Goal: Task Accomplishment & Management: Use online tool/utility

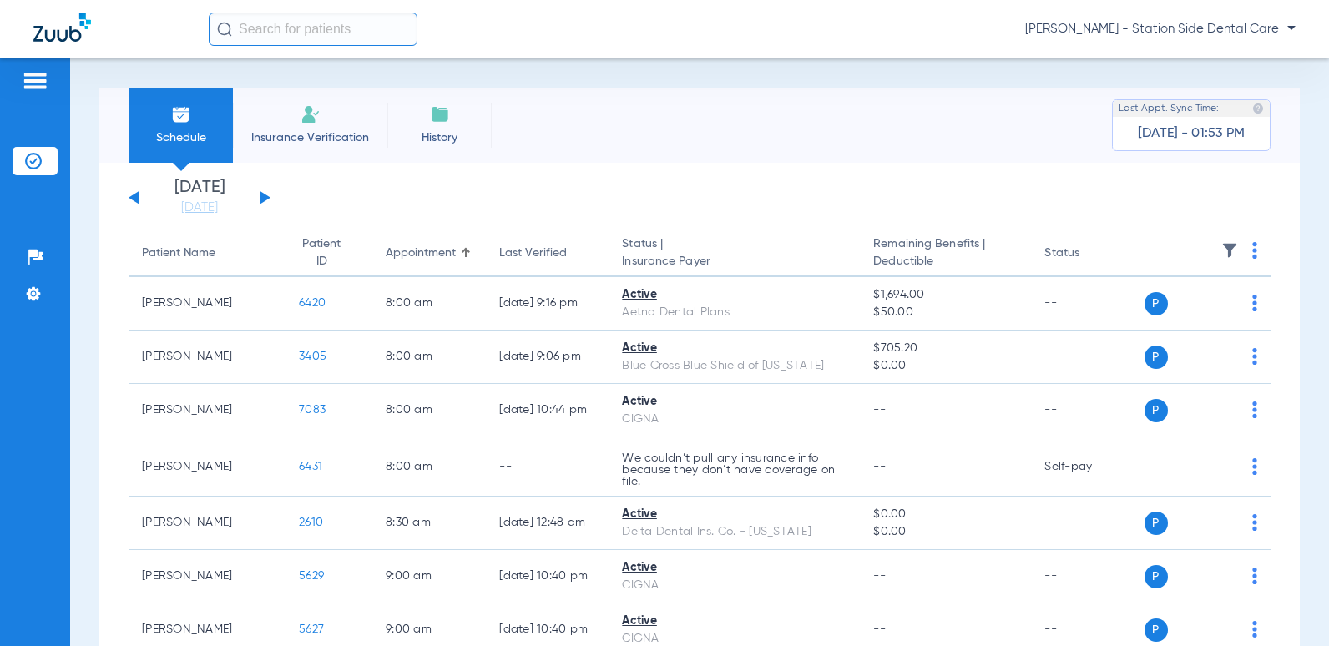
click at [264, 198] on button at bounding box center [265, 197] width 10 height 13
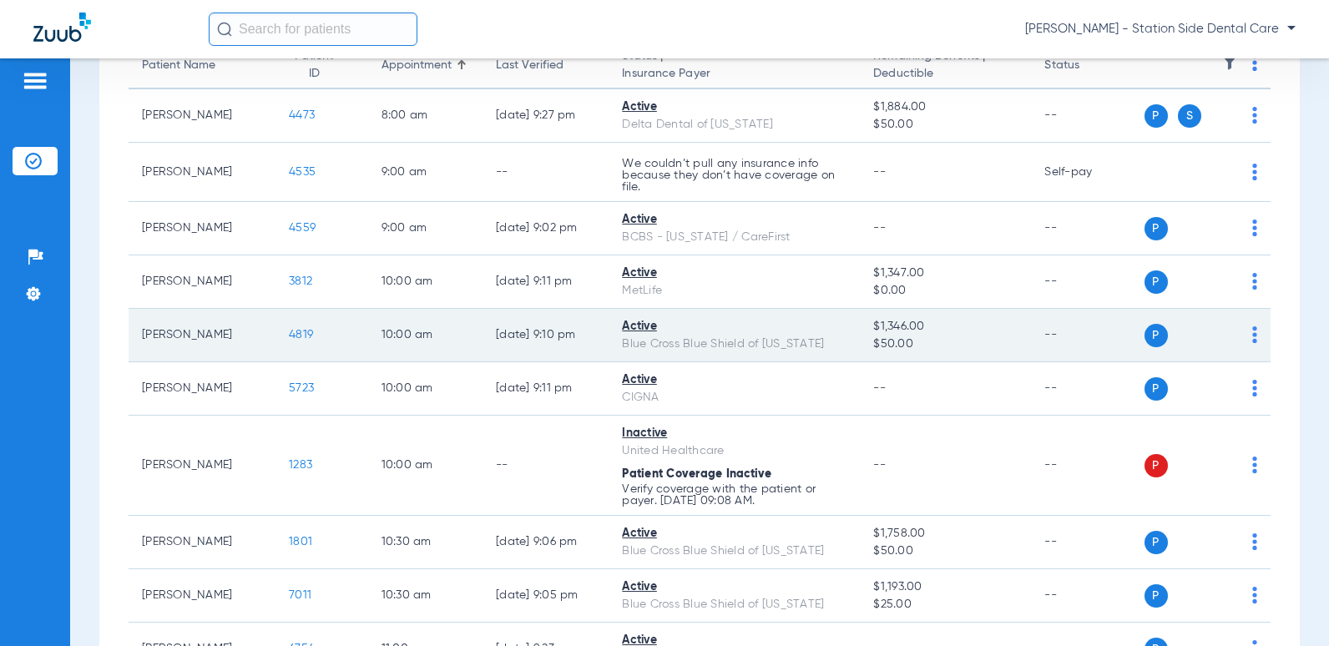
scroll to position [250, 0]
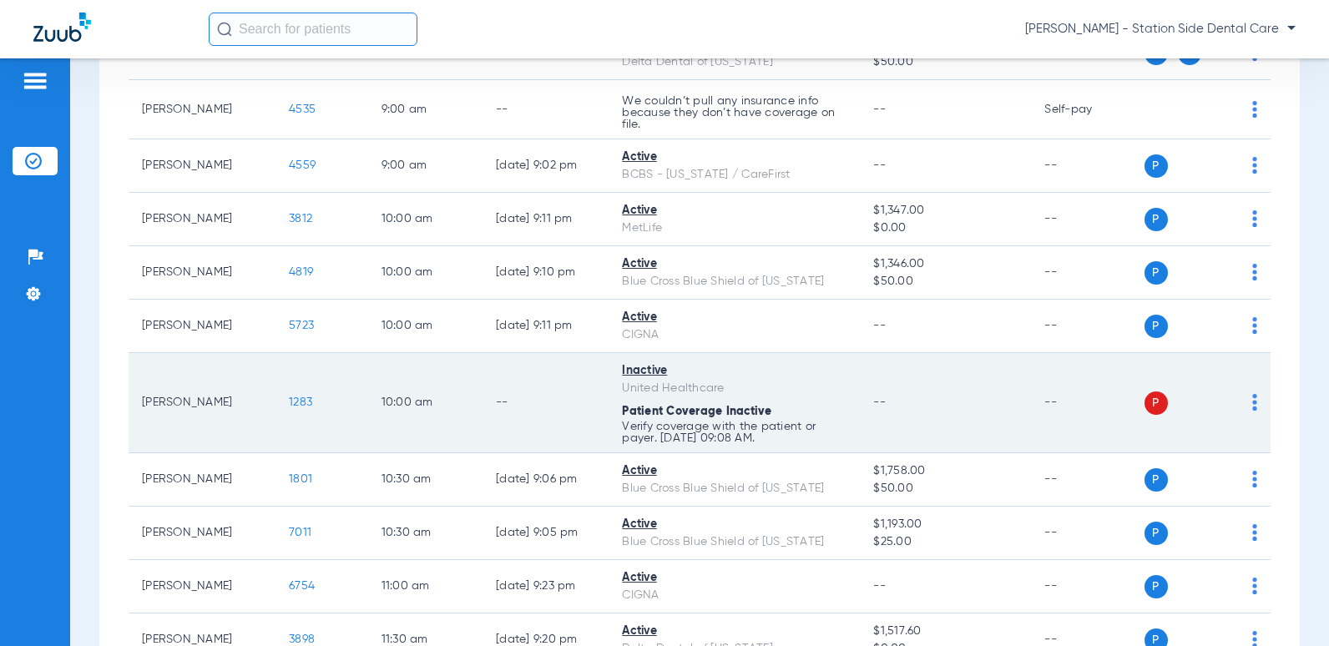
drag, startPoint x: 236, startPoint y: 390, endPoint x: 308, endPoint y: 380, distance: 72.5
click at [237, 390] on td "[PERSON_NAME]" at bounding box center [202, 403] width 147 height 100
click at [1148, 407] on span "P" at bounding box center [1156, 403] width 23 height 23
click at [1246, 402] on td "P S" at bounding box center [1208, 403] width 127 height 100
click at [1252, 403] on img at bounding box center [1254, 402] width 5 height 17
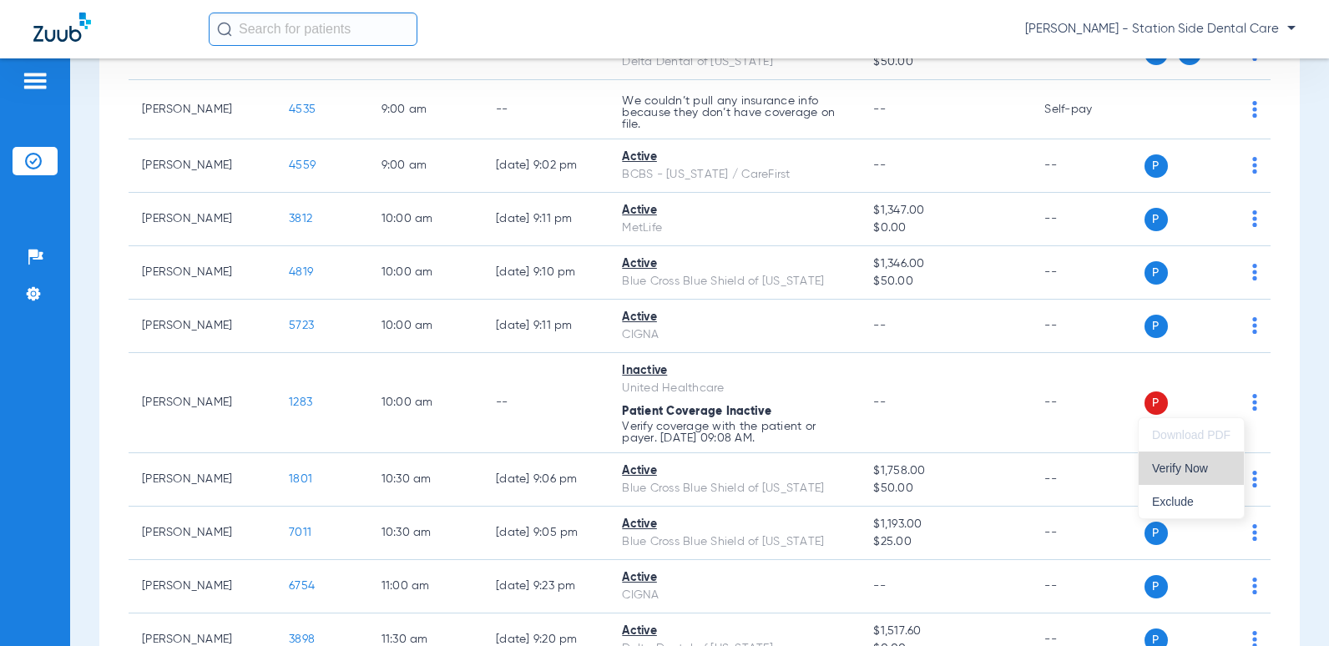
click at [1197, 472] on span "Verify Now" at bounding box center [1191, 468] width 78 height 12
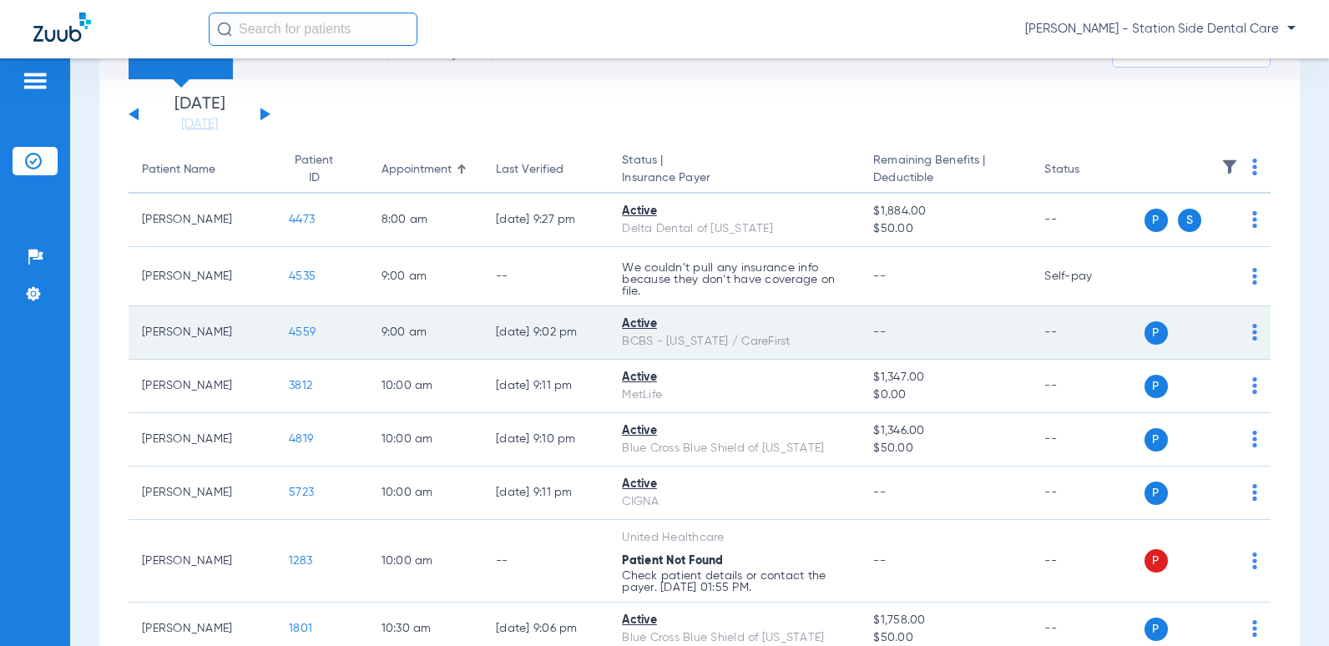
scroll to position [167, 0]
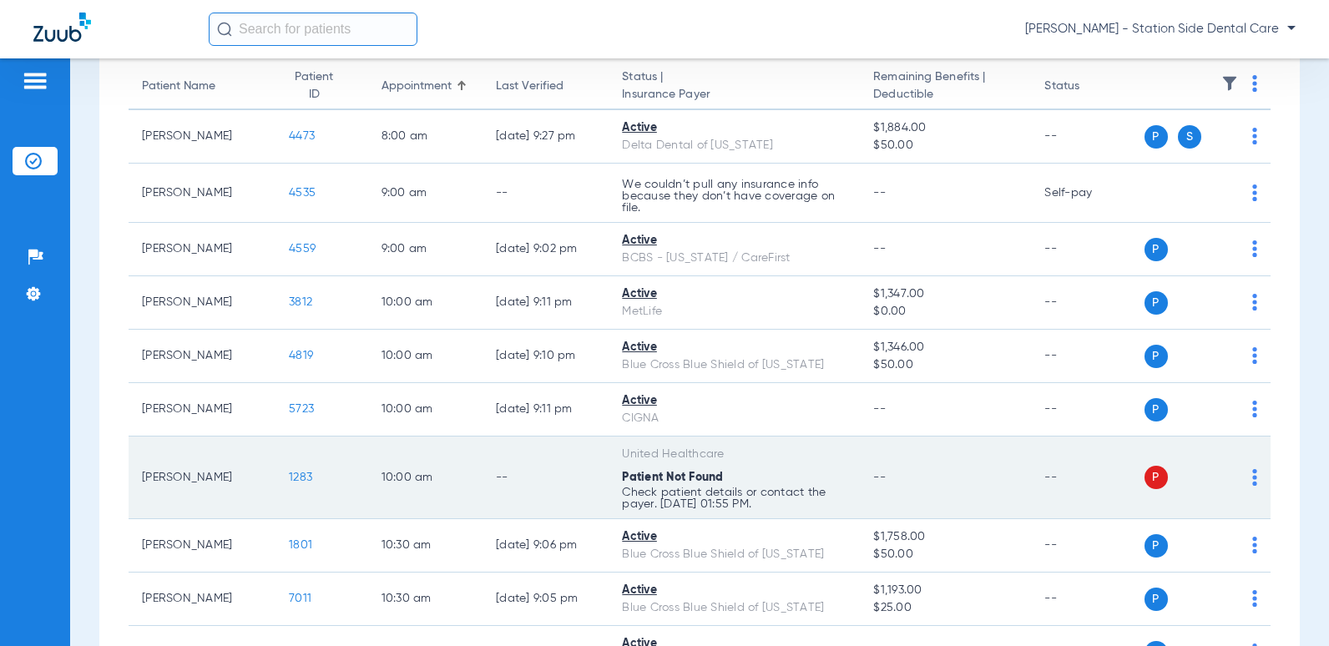
click at [1239, 478] on div "P S" at bounding box center [1202, 477] width 114 height 23
drag, startPoint x: 1133, startPoint y: 479, endPoint x: 1146, endPoint y: 478, distance: 13.5
click at [1145, 478] on span "P" at bounding box center [1156, 477] width 23 height 23
click at [1146, 478] on span "P" at bounding box center [1156, 477] width 23 height 23
click at [1252, 482] on img at bounding box center [1254, 477] width 5 height 17
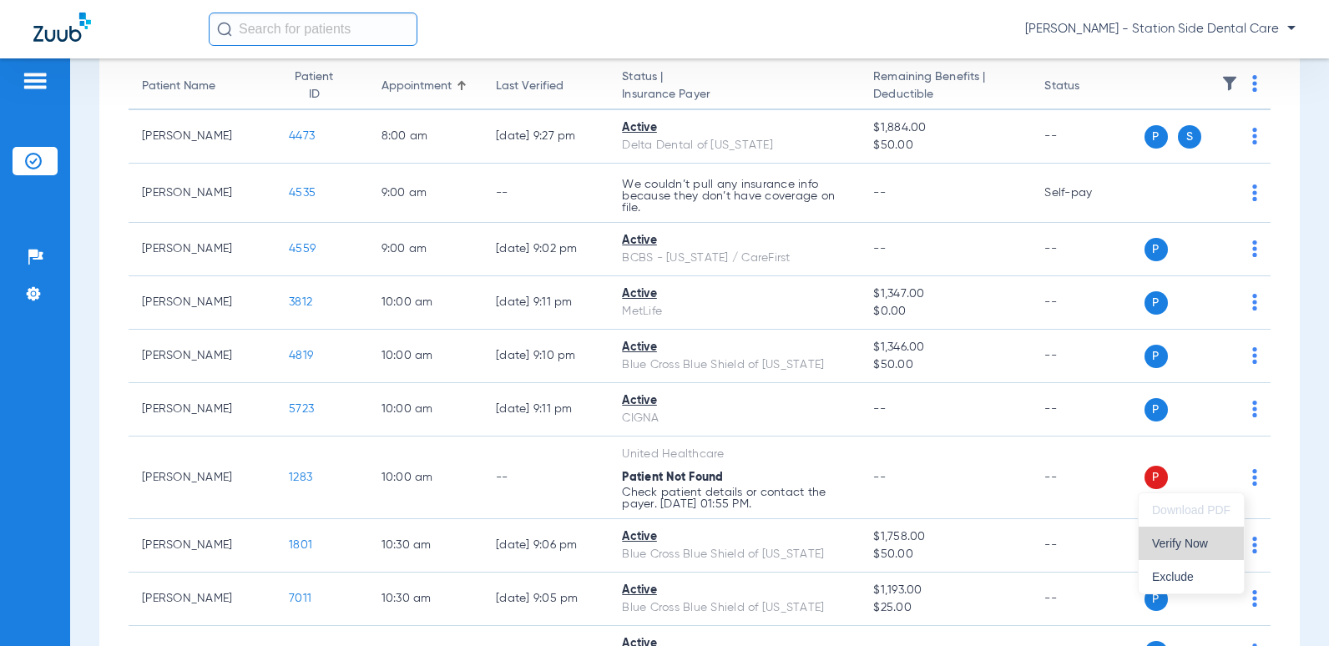
click at [1207, 549] on span "Verify Now" at bounding box center [1191, 544] width 78 height 12
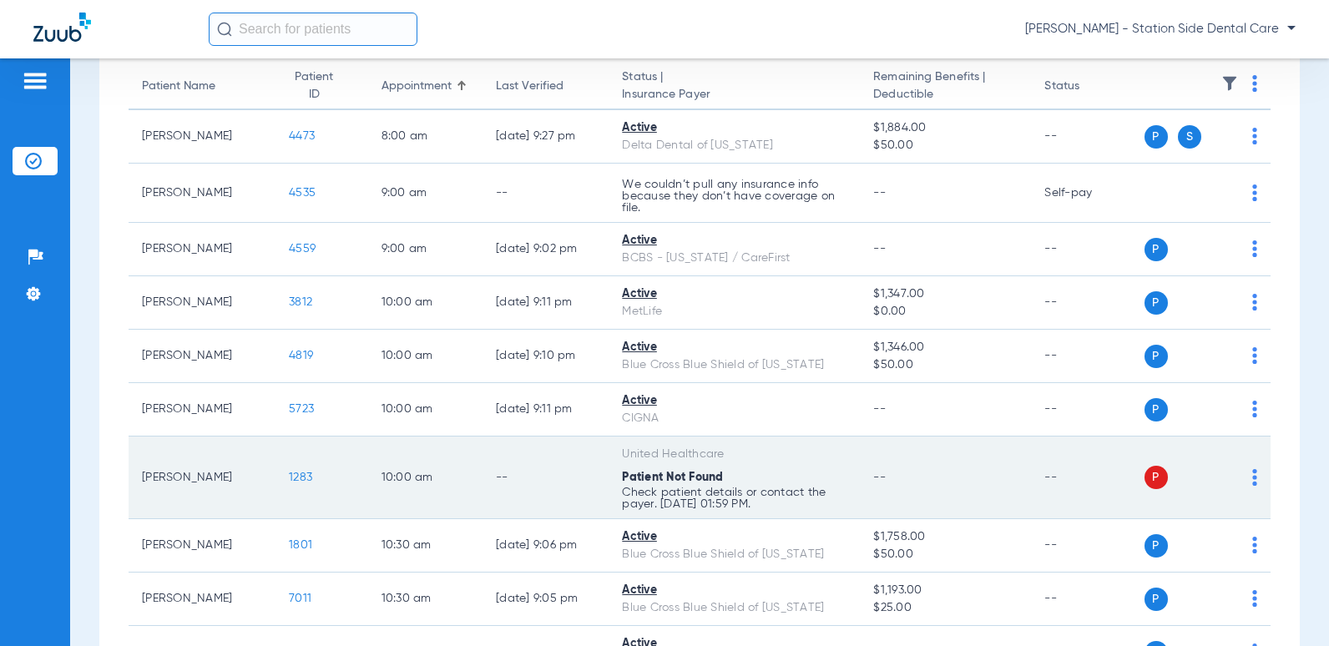
click at [291, 475] on span "1283" at bounding box center [300, 478] width 23 height 12
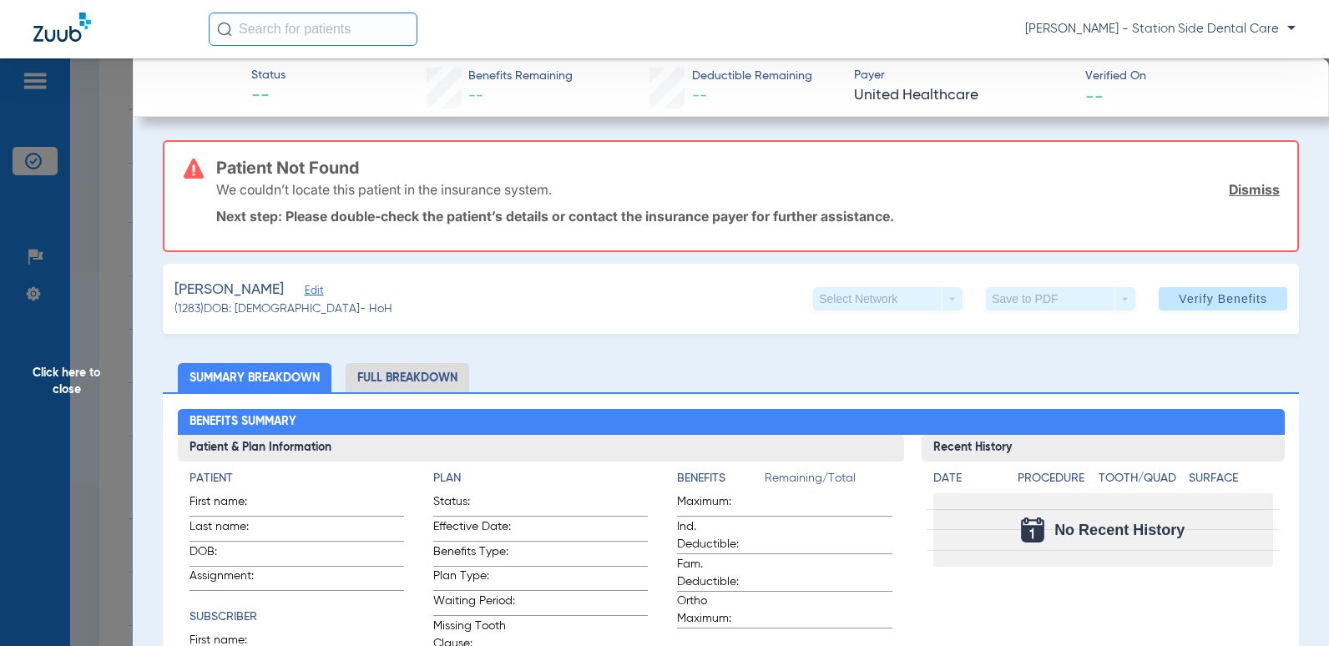
click at [320, 291] on span "Edit" at bounding box center [312, 293] width 15 height 16
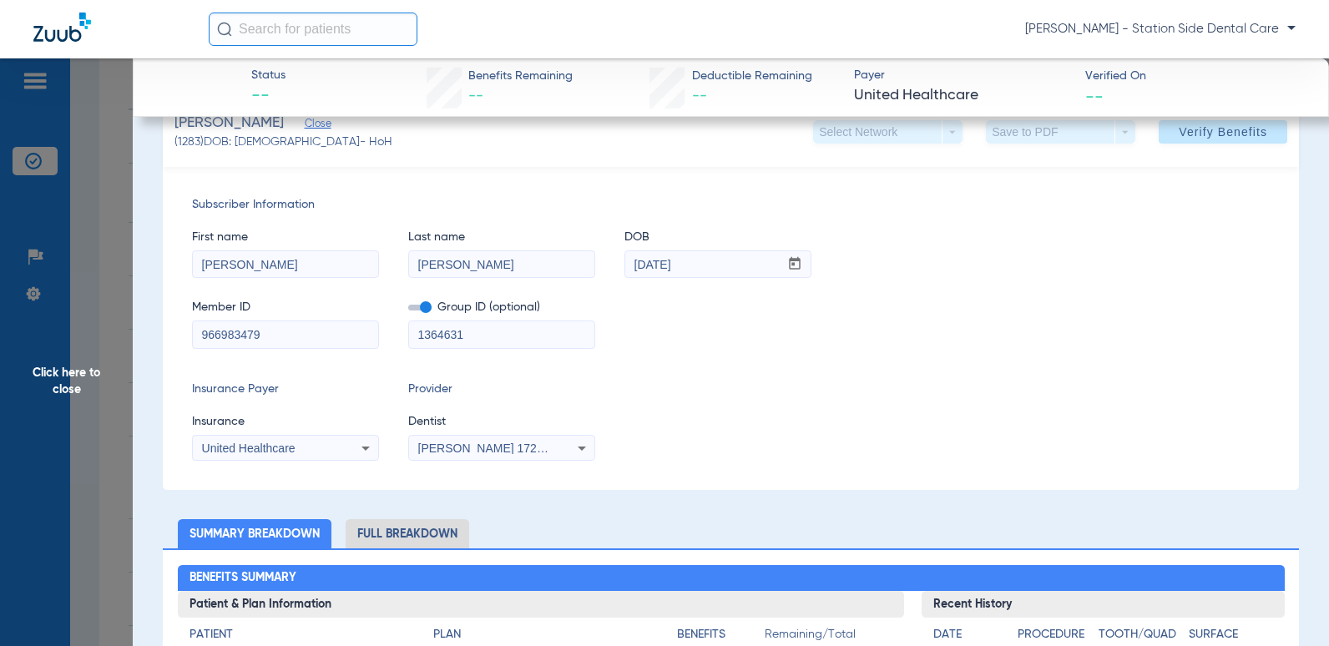
click at [349, 444] on div "United Healthcare" at bounding box center [285, 448] width 185 height 20
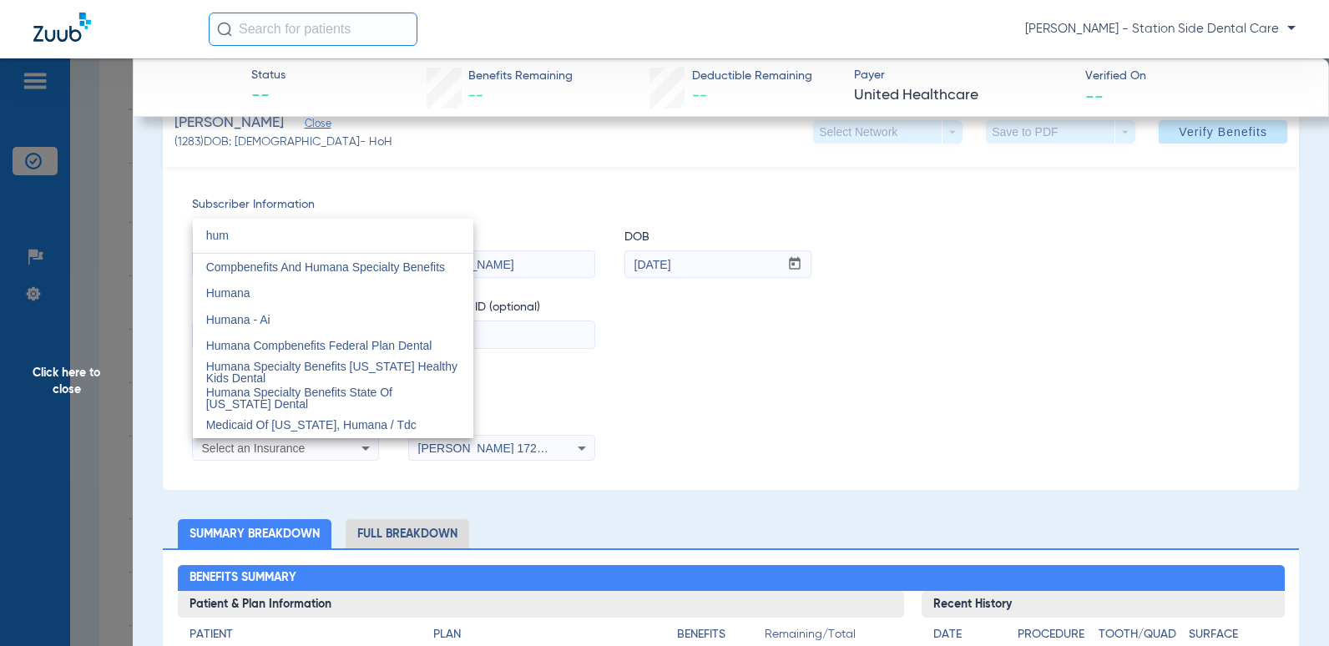
scroll to position [0, 0]
type input "huma"
click at [326, 288] on mat-option "Humana" at bounding box center [333, 293] width 280 height 27
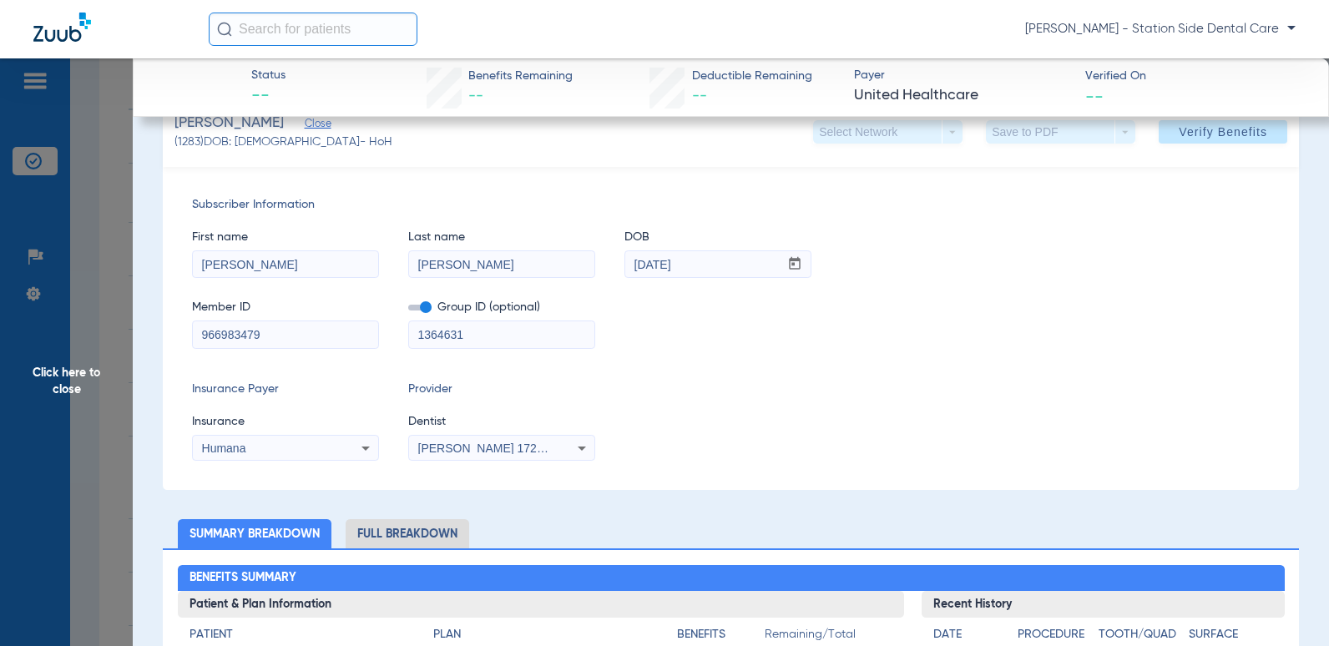
click at [755, 382] on div "Insurance Payer Insurance Humana Provider Dentist [PERSON_NAME] 1720727720" at bounding box center [731, 421] width 1078 height 80
drag, startPoint x: 193, startPoint y: 331, endPoint x: 120, endPoint y: 343, distance: 73.7
type input "H73418485"
click at [753, 385] on div "Insurance Payer Insurance Humana Provider Dentist [PERSON_NAME] 1720727720" at bounding box center [731, 421] width 1078 height 80
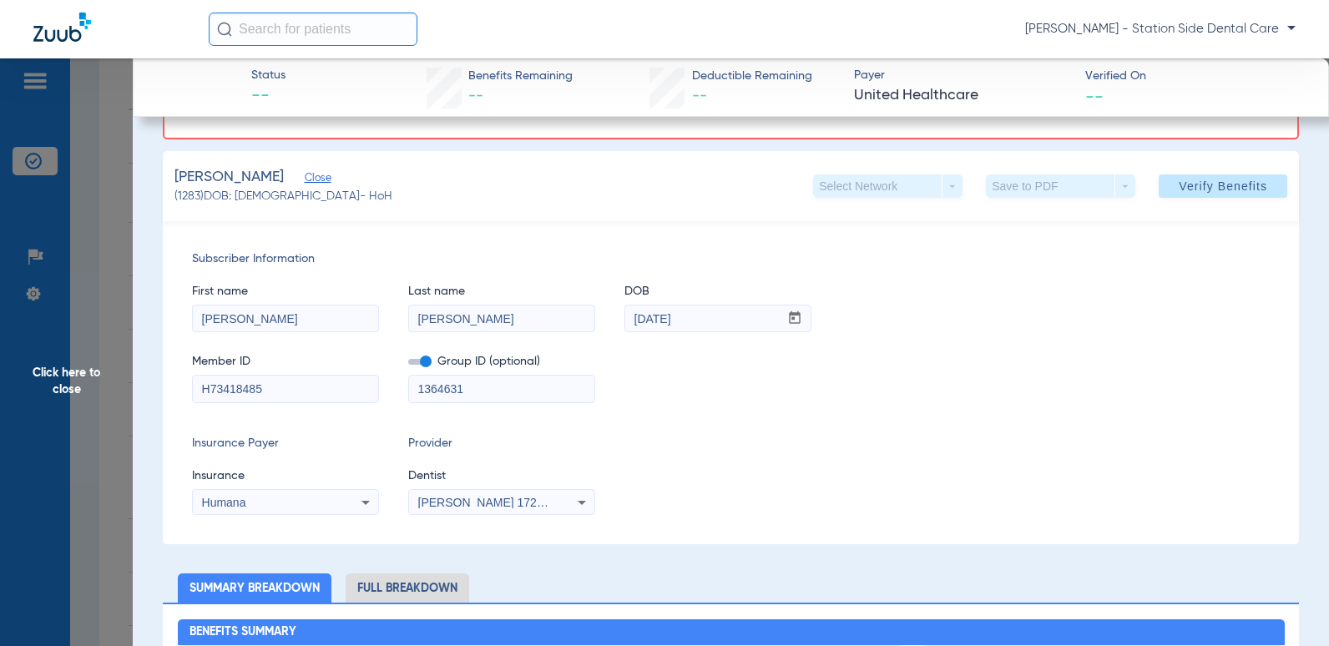
scroll to position [83, 0]
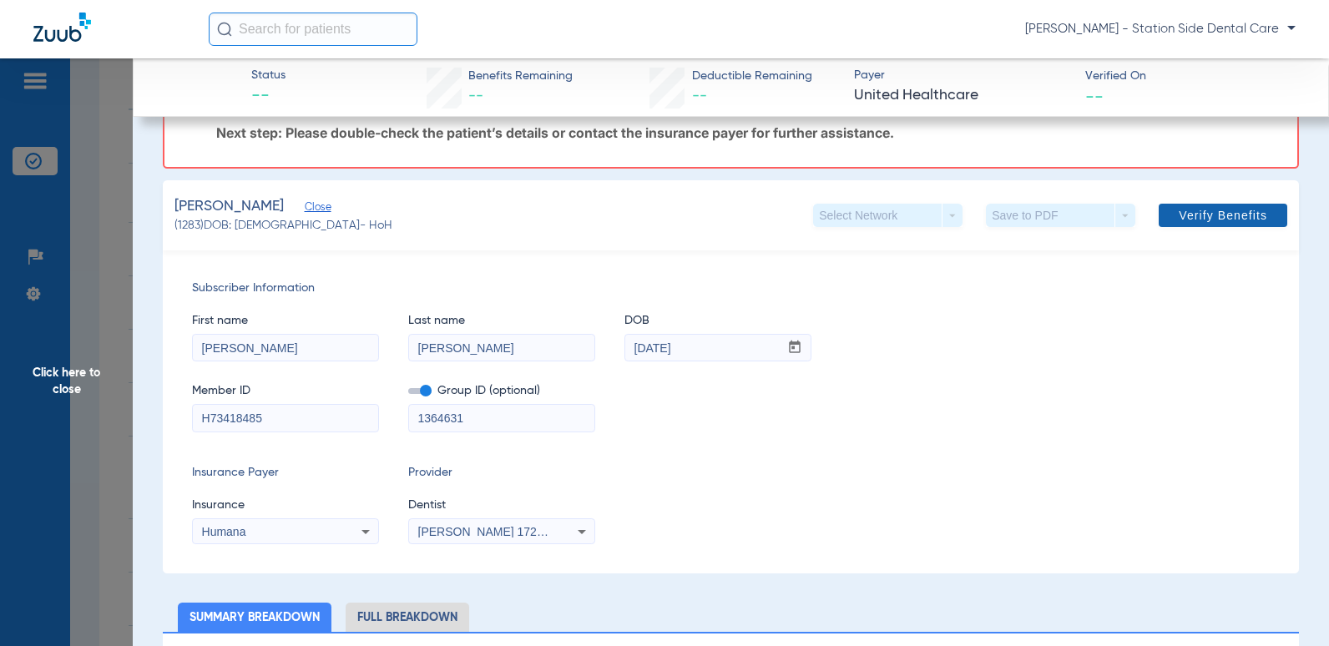
click at [1196, 216] on span "Verify Benefits" at bounding box center [1223, 215] width 88 height 13
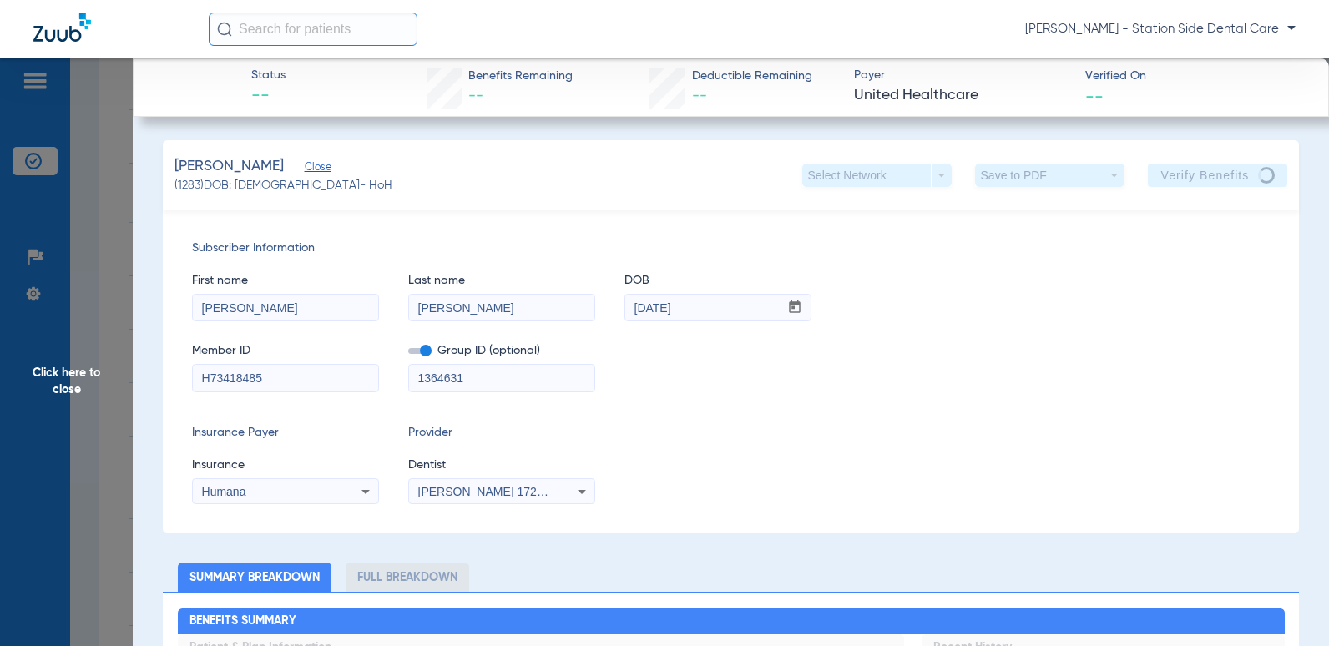
drag, startPoint x: 1107, startPoint y: 245, endPoint x: 922, endPoint y: 289, distance: 189.5
click at [1104, 245] on span "Subscriber Information" at bounding box center [731, 249] width 1078 height 18
drag, startPoint x: 486, startPoint y: 376, endPoint x: 406, endPoint y: 383, distance: 80.5
click at [406, 383] on div "Member ID H73418485 Group ID (optional) 1364631" at bounding box center [731, 359] width 1078 height 64
type input "DEND14"
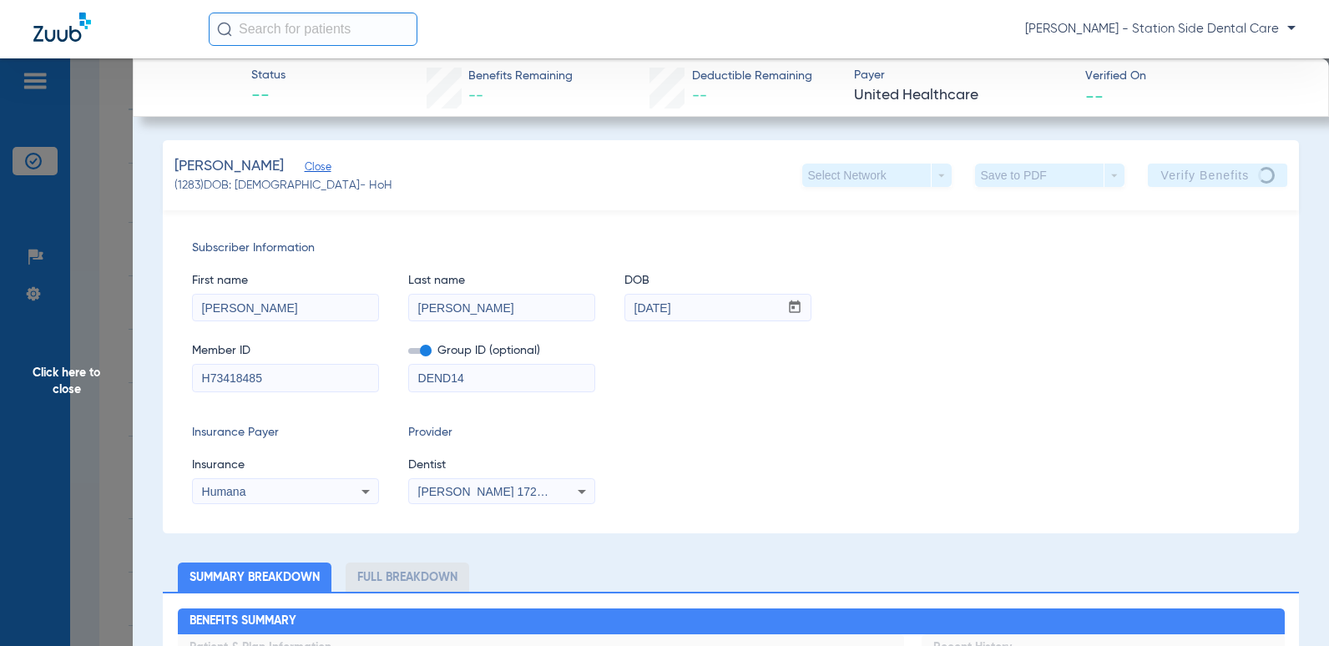
click at [880, 179] on div "Select Network arrow_drop_down" at bounding box center [876, 175] width 149 height 23
click at [929, 177] on div "Select Network arrow_drop_down" at bounding box center [876, 175] width 149 height 23
drag, startPoint x: 1134, startPoint y: 392, endPoint x: 1099, endPoint y: 393, distance: 35.9
click at [1135, 392] on div "Subscriber Information First name [PERSON_NAME] Last name [PERSON_NAME] mm / dd…" at bounding box center [731, 371] width 1136 height 323
click at [751, 407] on div "Subscriber Information First name [PERSON_NAME] Last name [PERSON_NAME] mm / dd…" at bounding box center [731, 371] width 1136 height 323
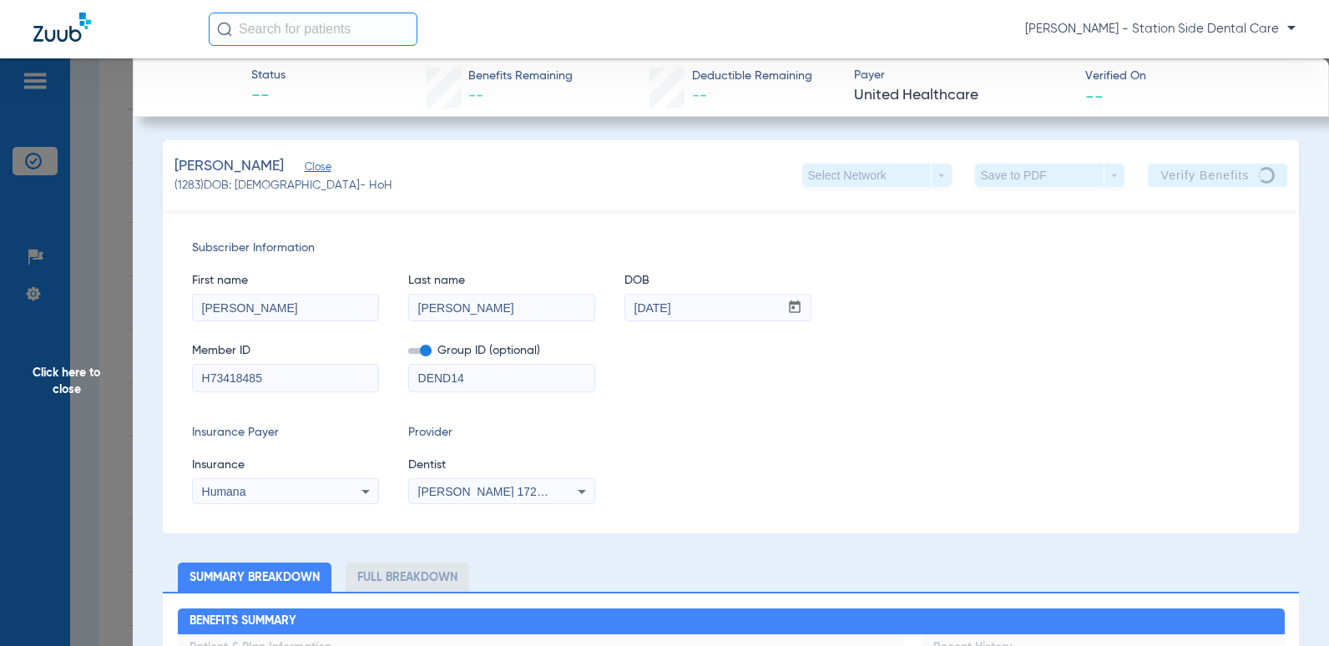
drag, startPoint x: 993, startPoint y: 378, endPoint x: 896, endPoint y: 222, distance: 184.1
click at [993, 375] on div "Member ID H73418485 Group ID (optional) DEND14" at bounding box center [731, 359] width 1078 height 64
click at [109, 132] on span "Click here to close" at bounding box center [66, 381] width 133 height 646
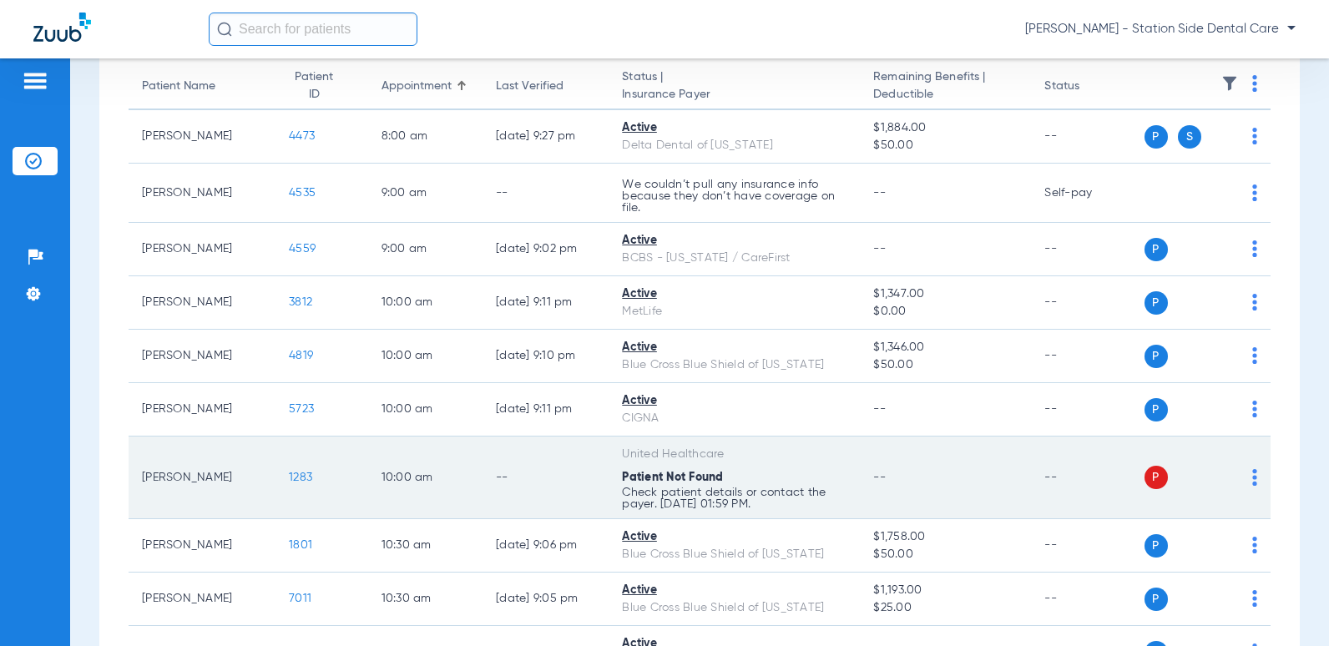
click at [1145, 480] on span "P" at bounding box center [1156, 477] width 23 height 23
drag, startPoint x: 873, startPoint y: 479, endPoint x: 1213, endPoint y: 483, distance: 339.8
click at [902, 469] on td "--" at bounding box center [945, 478] width 171 height 83
click at [1245, 474] on td "P S" at bounding box center [1208, 478] width 127 height 83
click at [1240, 480] on div "P S" at bounding box center [1202, 477] width 114 height 23
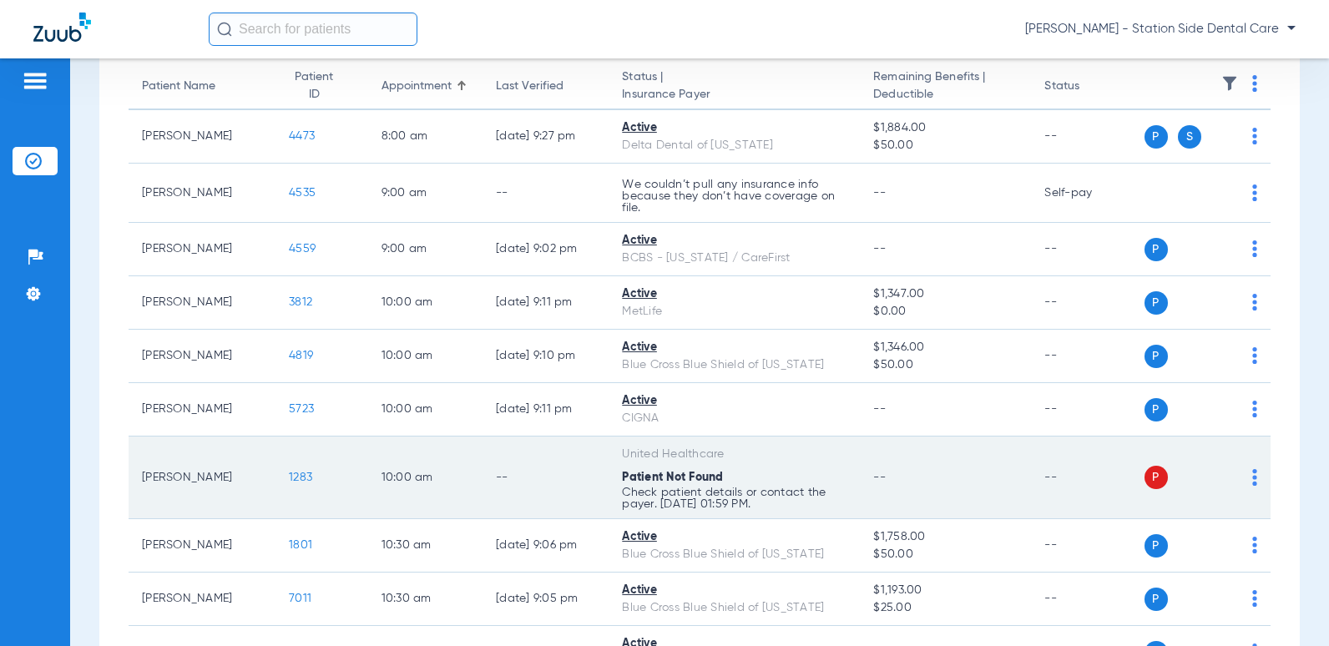
click at [1252, 484] on img at bounding box center [1254, 477] width 5 height 17
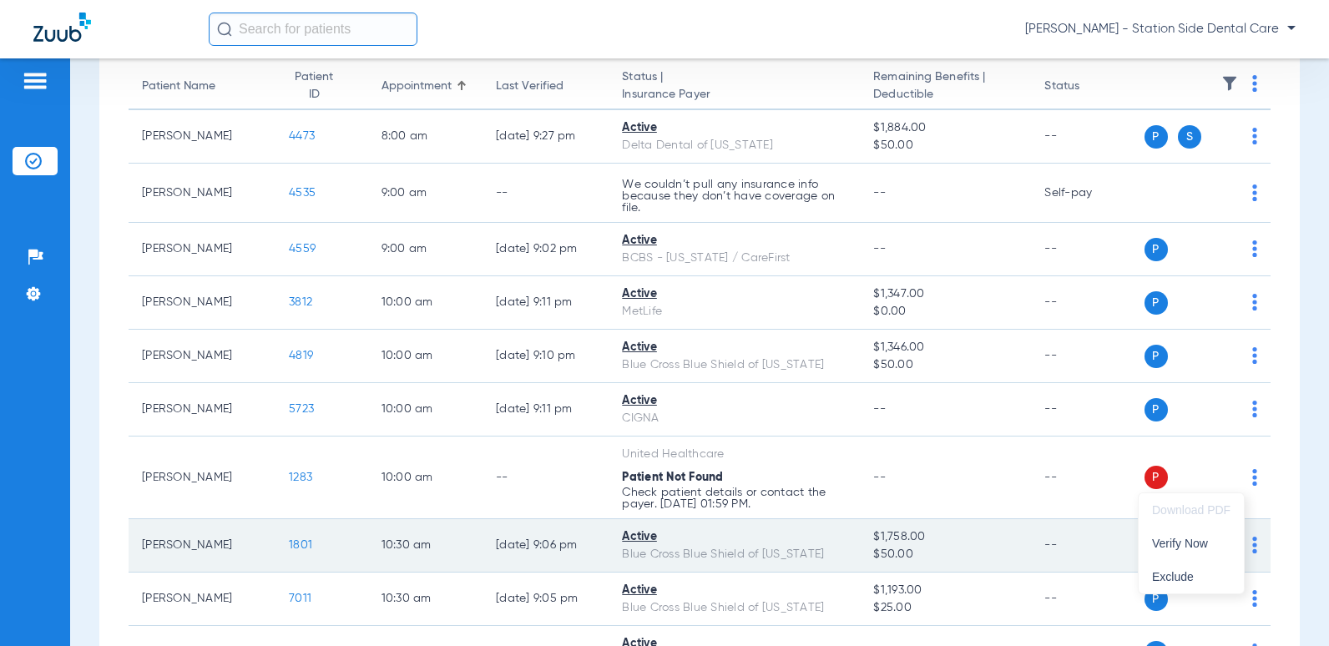
click at [1201, 543] on span "Verify Now" at bounding box center [1191, 544] width 78 height 12
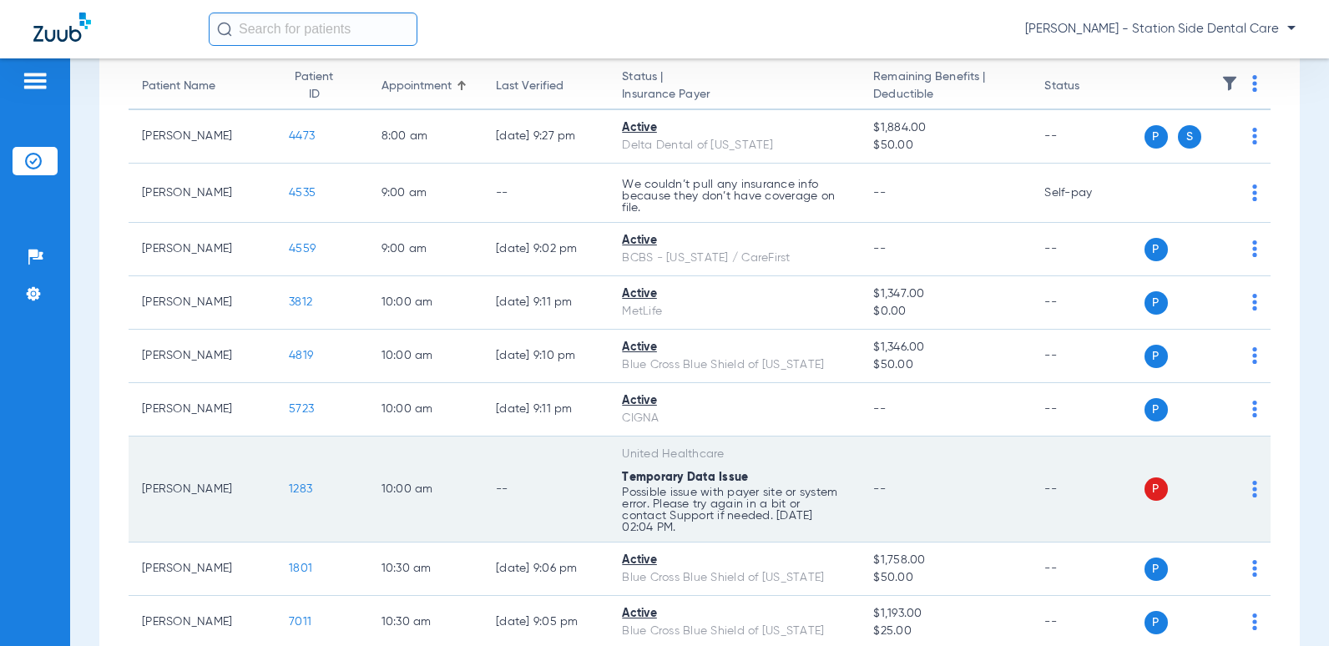
click at [1252, 487] on img at bounding box center [1254, 489] width 5 height 17
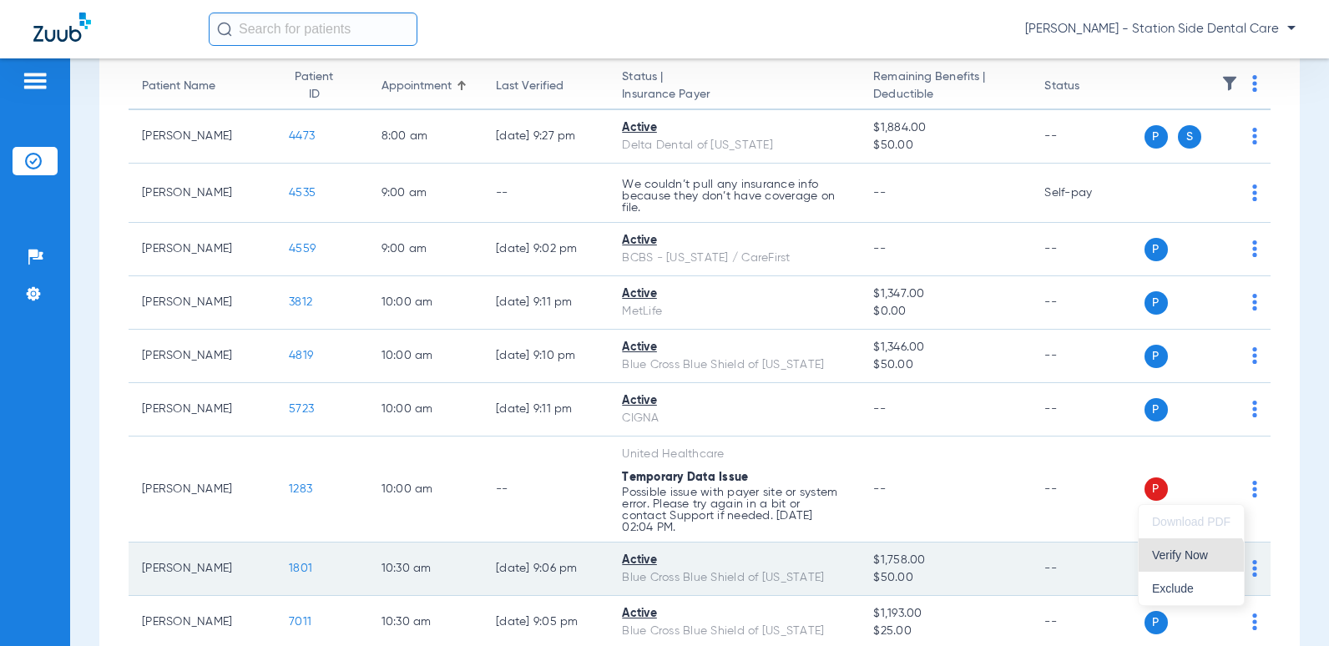
click at [1192, 565] on button "Verify Now" at bounding box center [1191, 554] width 105 height 33
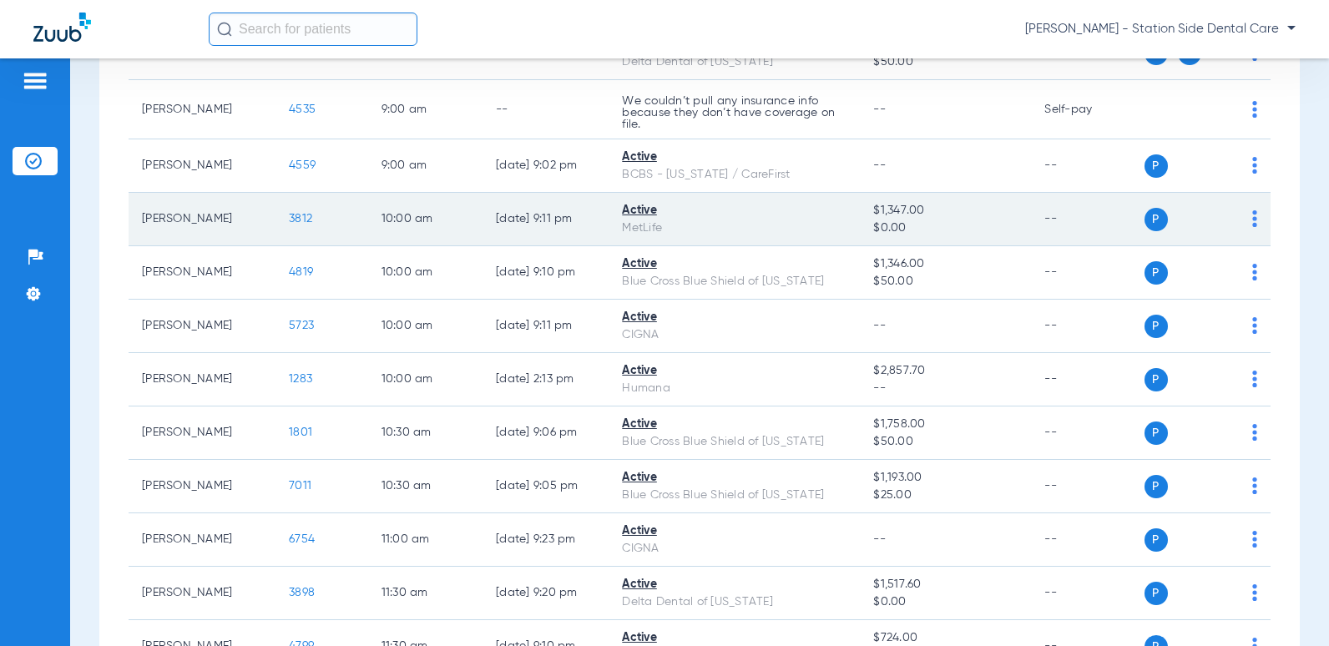
scroll to position [334, 0]
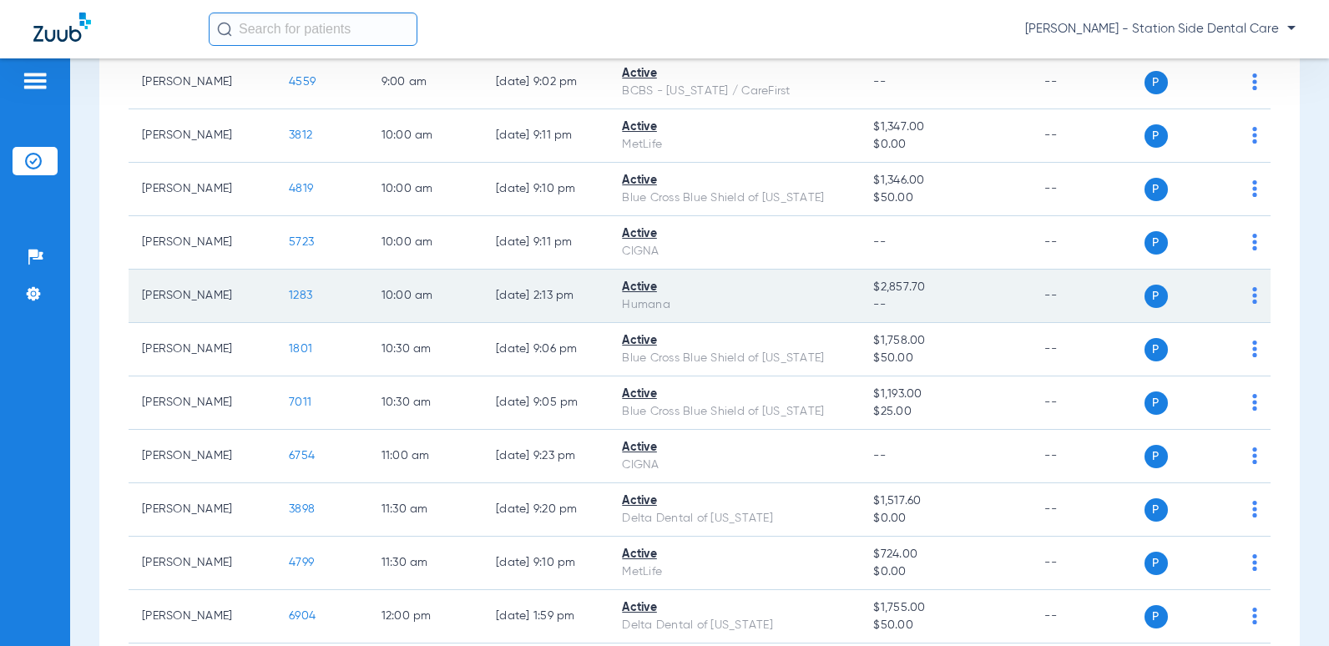
click at [293, 291] on span "1283" at bounding box center [300, 296] width 23 height 12
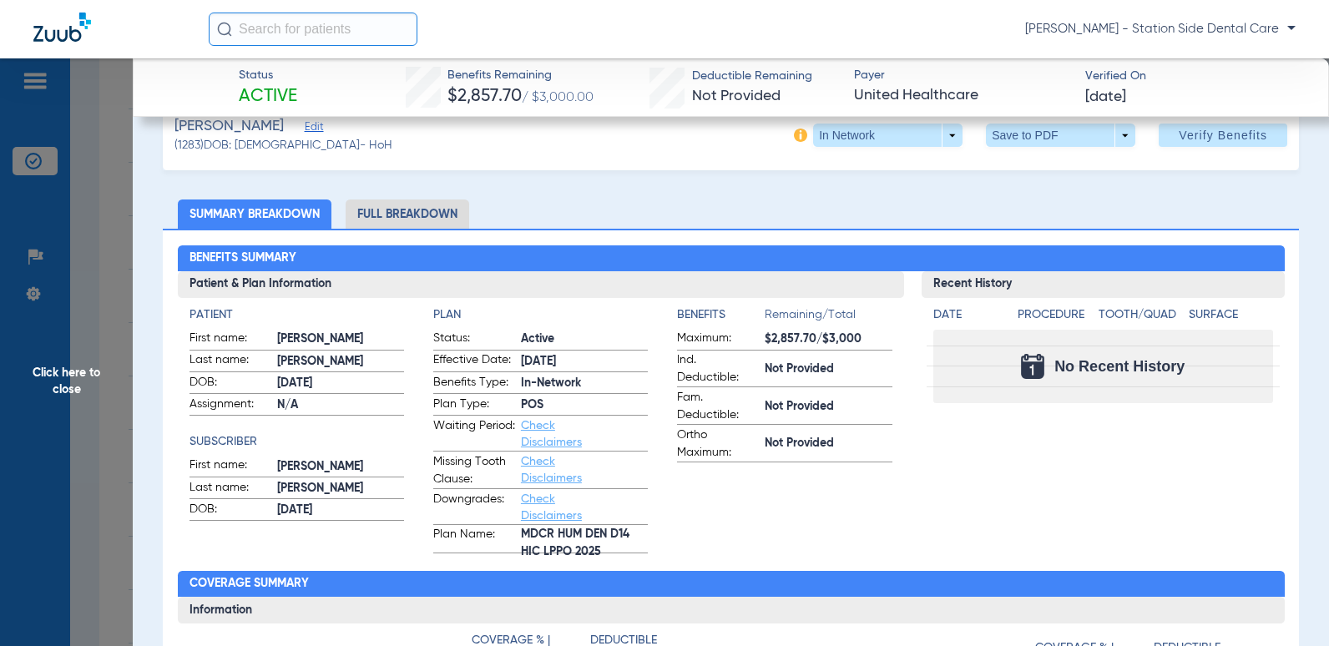
scroll to position [0, 0]
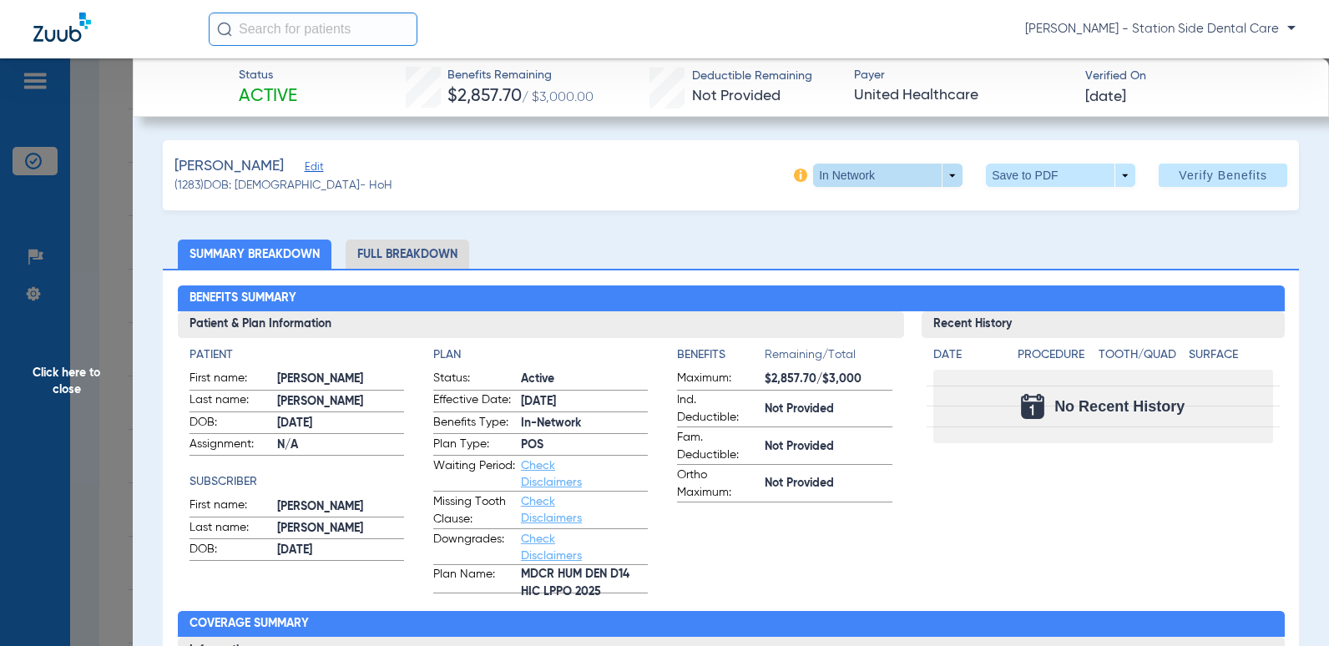
click at [942, 177] on span at bounding box center [887, 175] width 149 height 23
drag, startPoint x: 873, startPoint y: 211, endPoint x: 972, endPoint y: 217, distance: 98.7
click at [873, 212] on span "In Network" at bounding box center [855, 209] width 78 height 12
click at [915, 176] on span at bounding box center [887, 175] width 149 height 23
click at [855, 205] on span "In Network" at bounding box center [855, 209] width 78 height 12
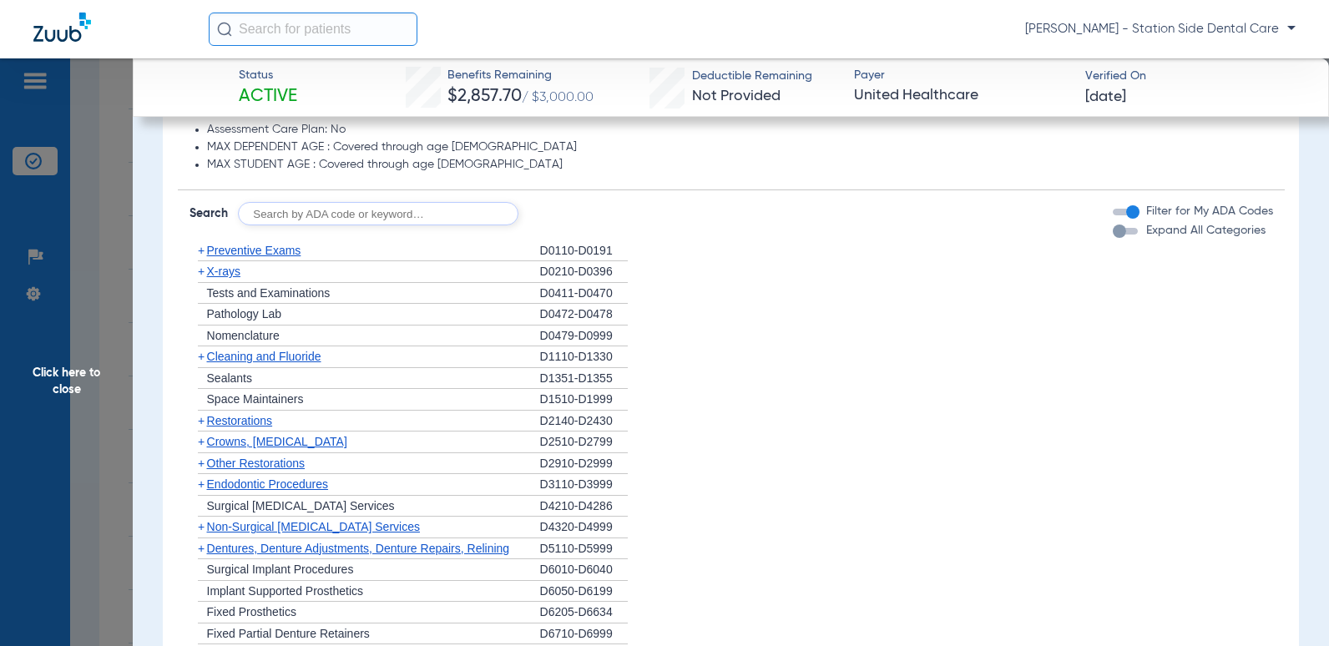
scroll to position [1002, 0]
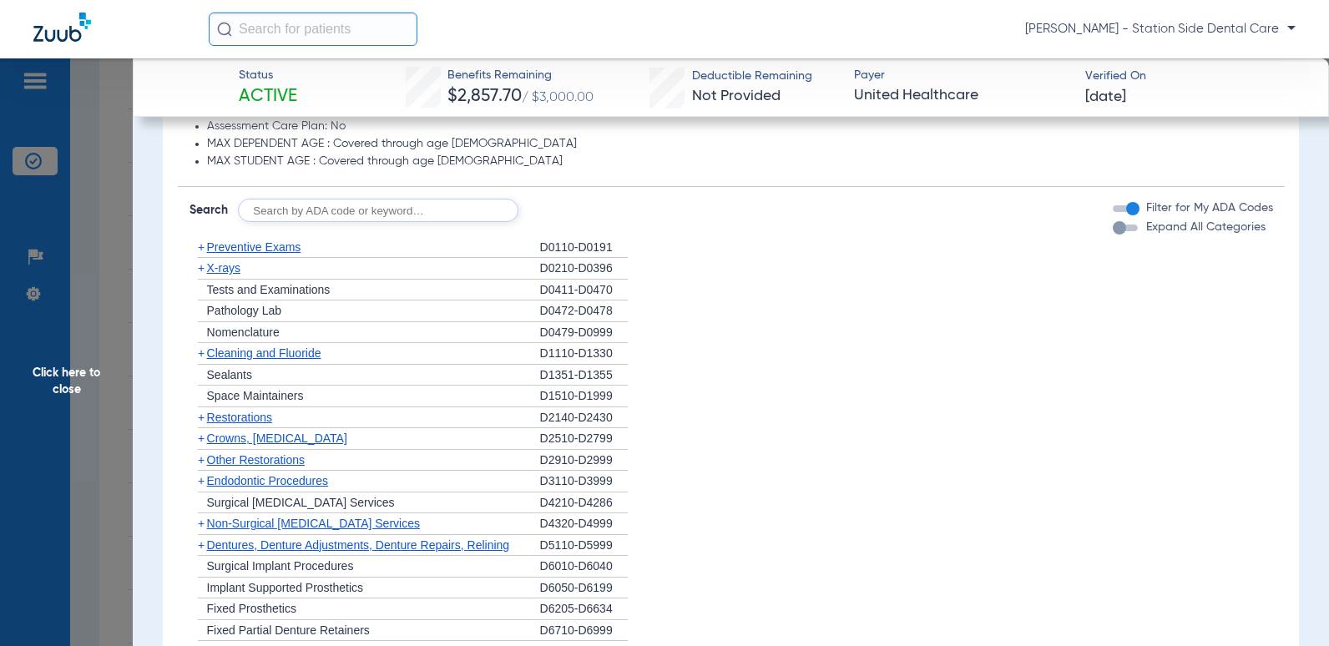
click at [1113, 231] on div "button" at bounding box center [1119, 227] width 13 height 13
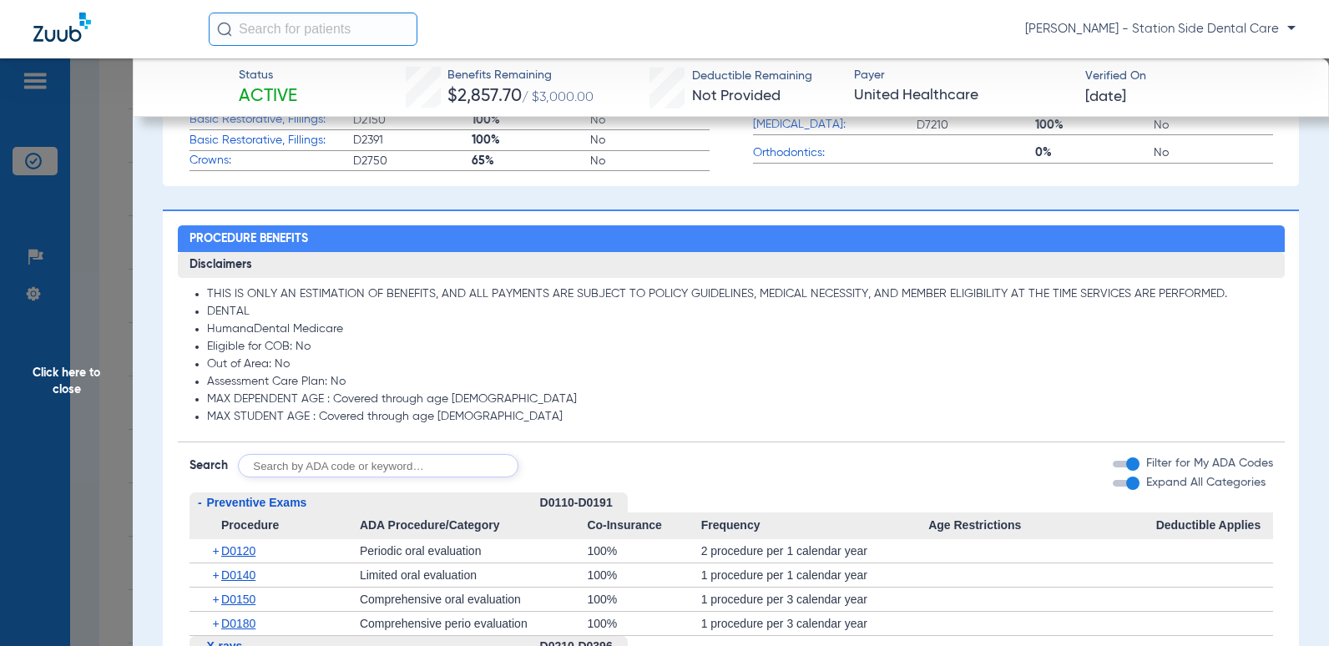
scroll to position [751, 0]
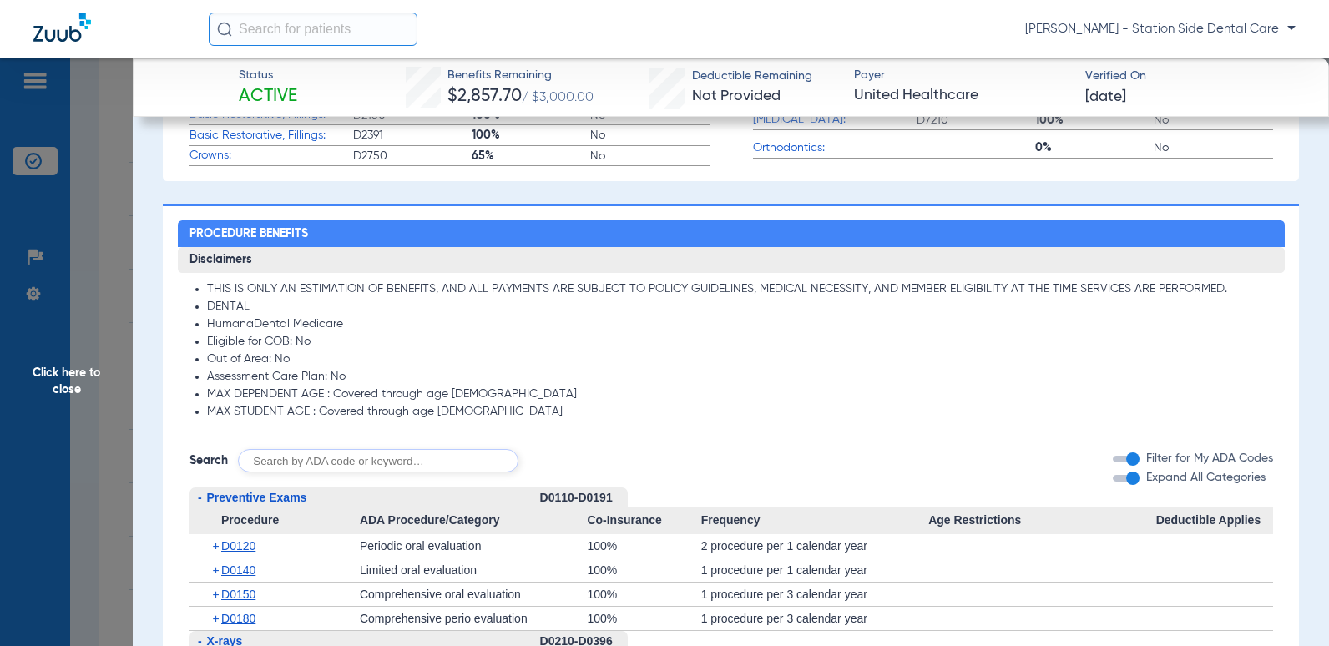
click at [570, 329] on li "HumanaDental Medicare" at bounding box center [740, 324] width 1066 height 15
